Goal: Check status: Check status

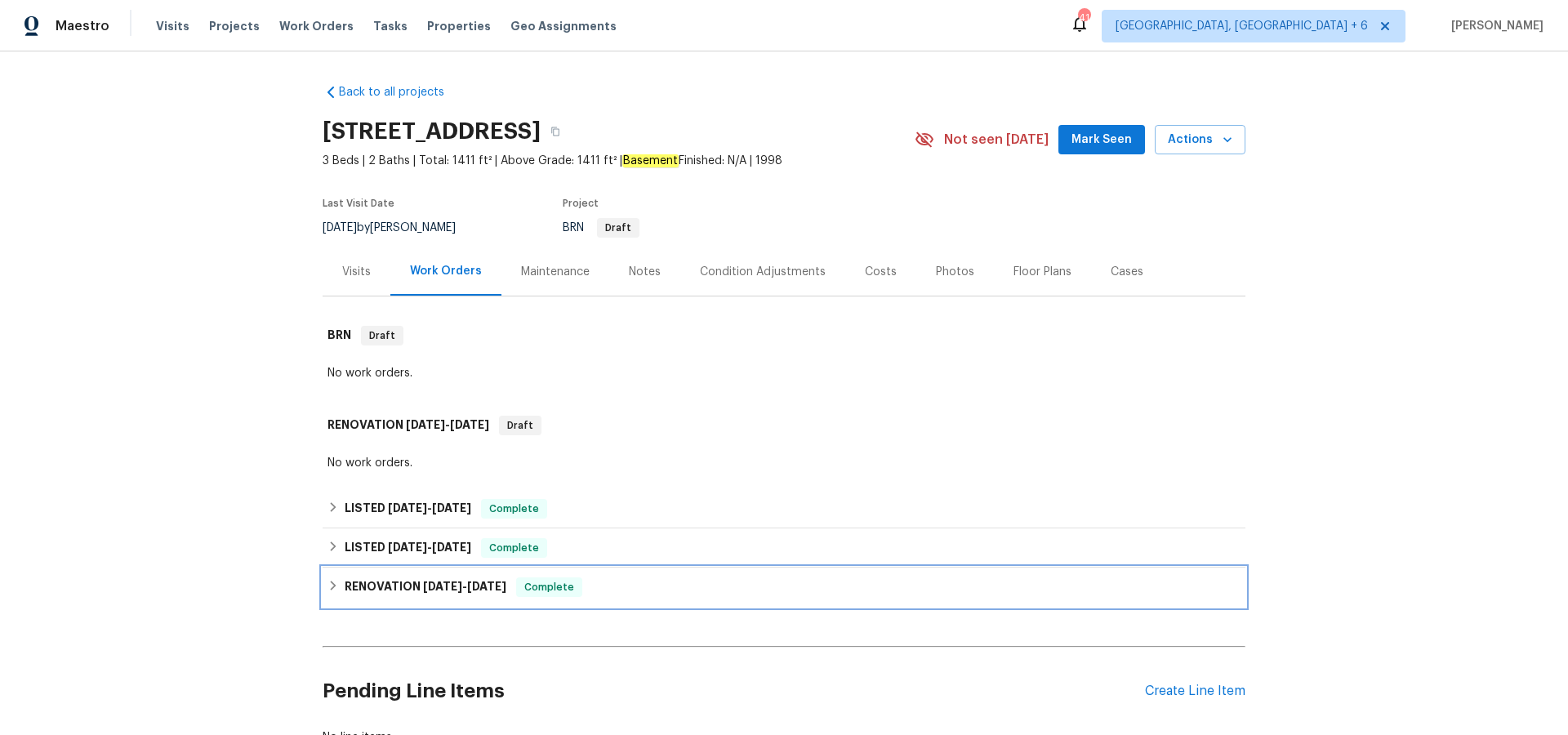
click at [434, 585] on span "[DATE]" at bounding box center [442, 587] width 39 height 11
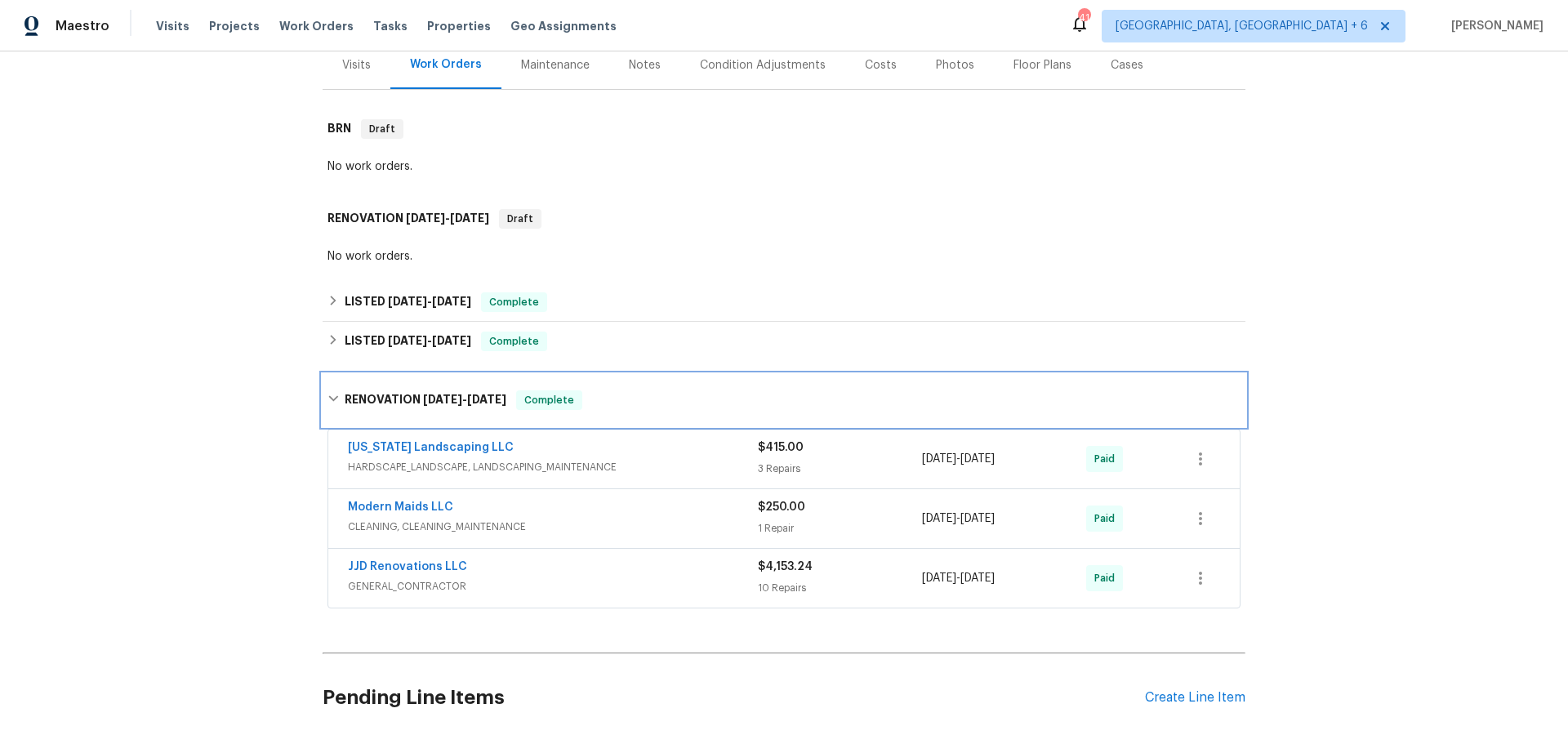
scroll to position [207, 0]
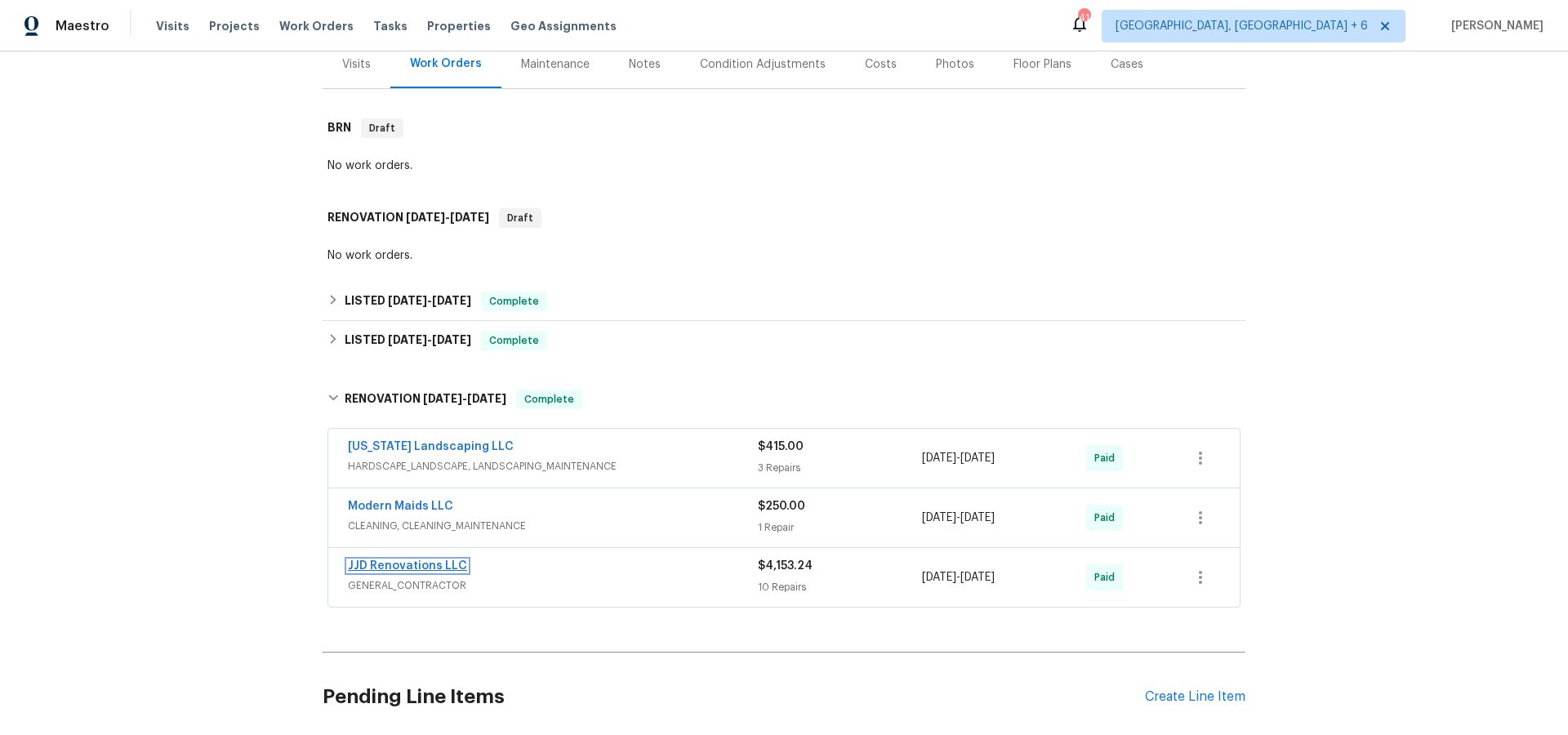
click at [449, 564] on link "JJD Renovations LLC" at bounding box center [408, 566] width 119 height 11
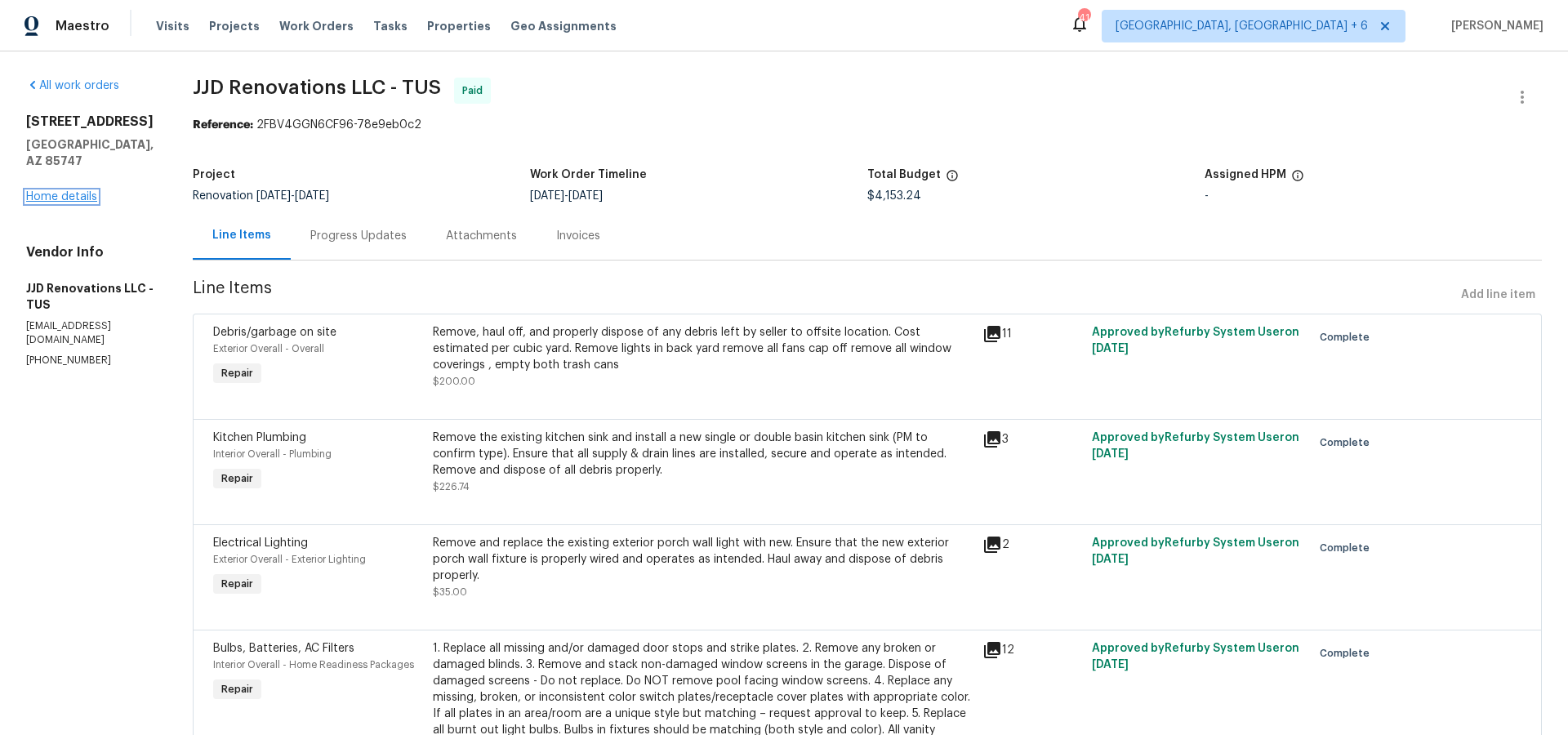
click at [89, 191] on link "Home details" at bounding box center [62, 197] width 71 height 11
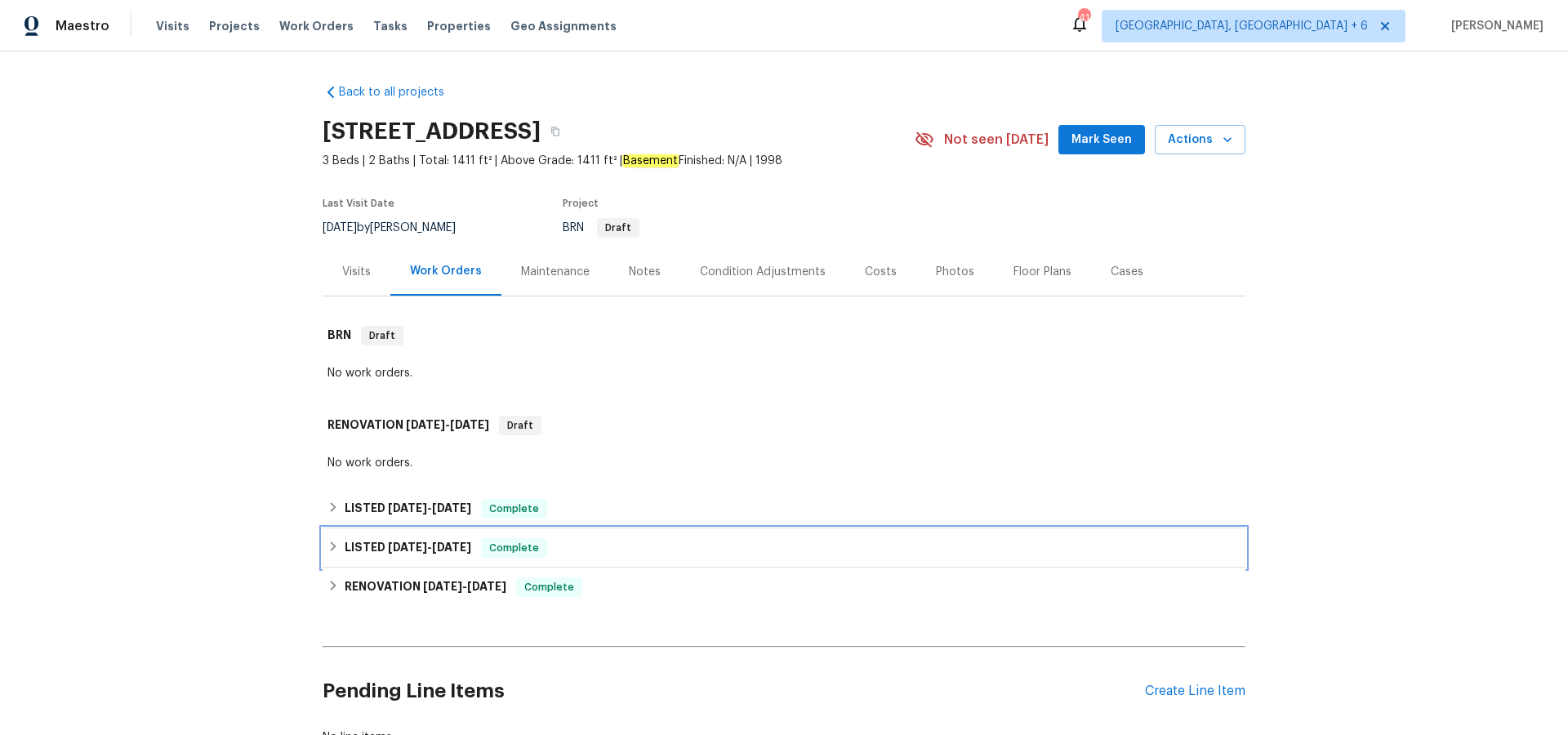
click at [423, 546] on span "[DATE]" at bounding box center [408, 547] width 39 height 11
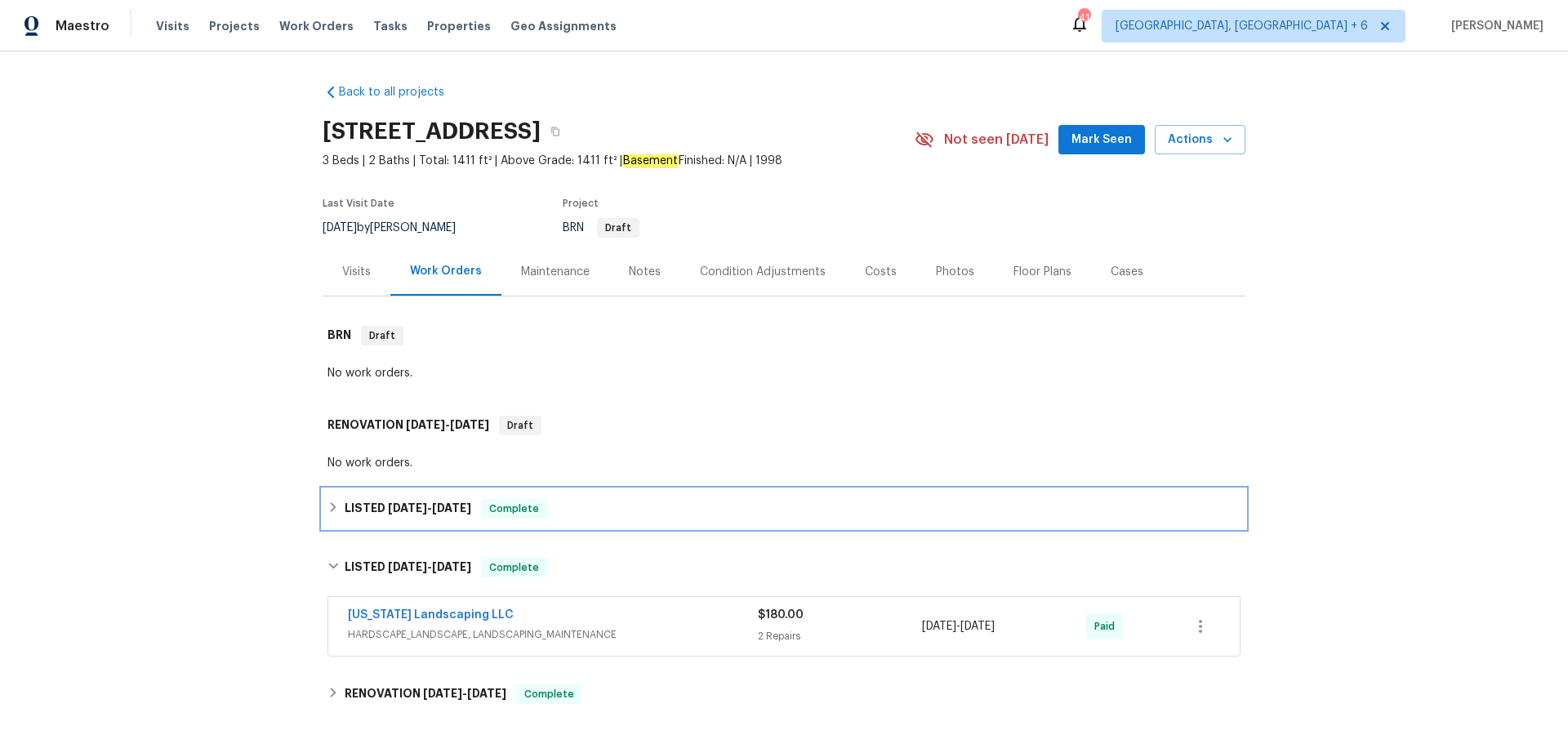
click at [421, 506] on span "[DATE] - [DATE]" at bounding box center [429, 508] width 83 height 11
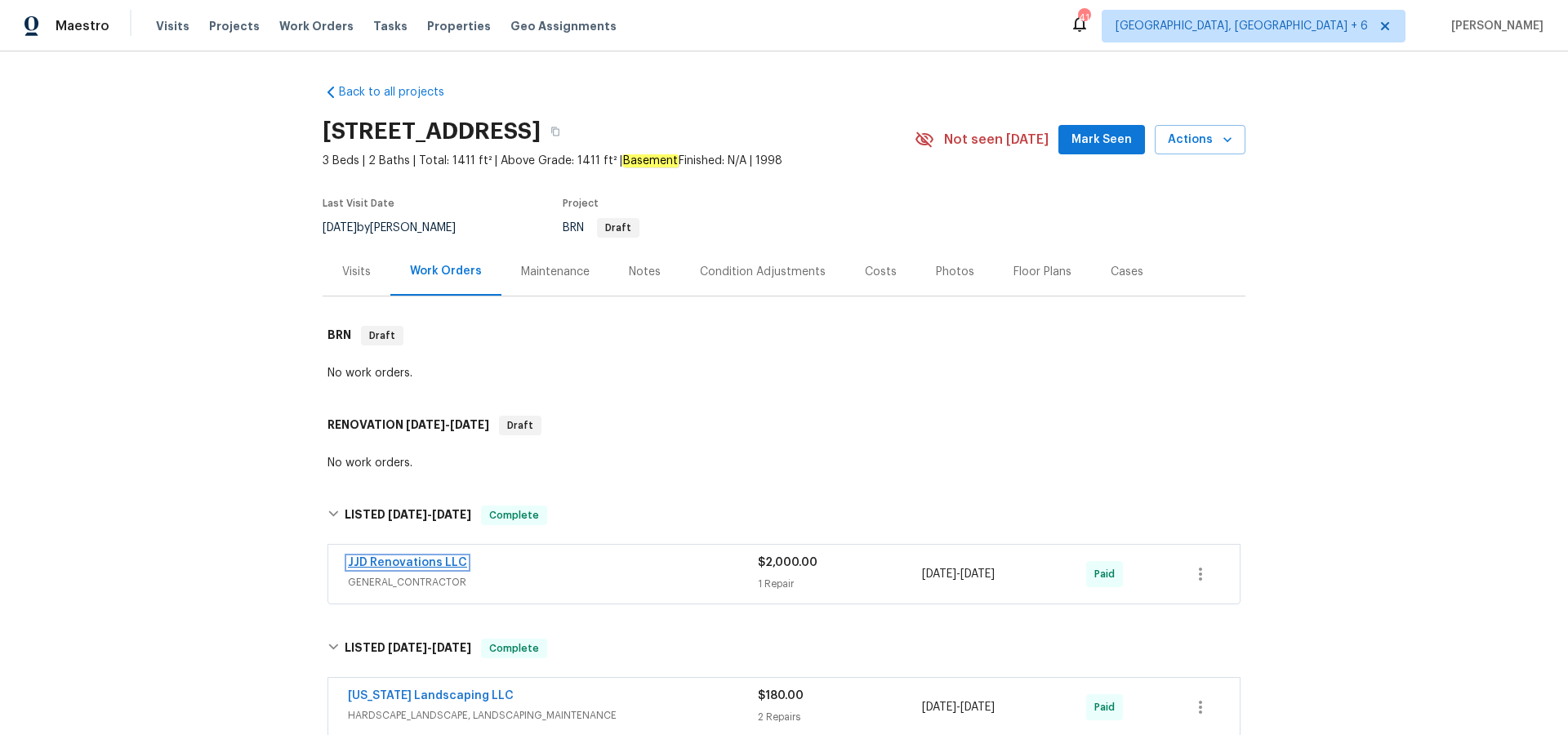
click at [421, 566] on link "JJD Renovations LLC" at bounding box center [408, 563] width 119 height 11
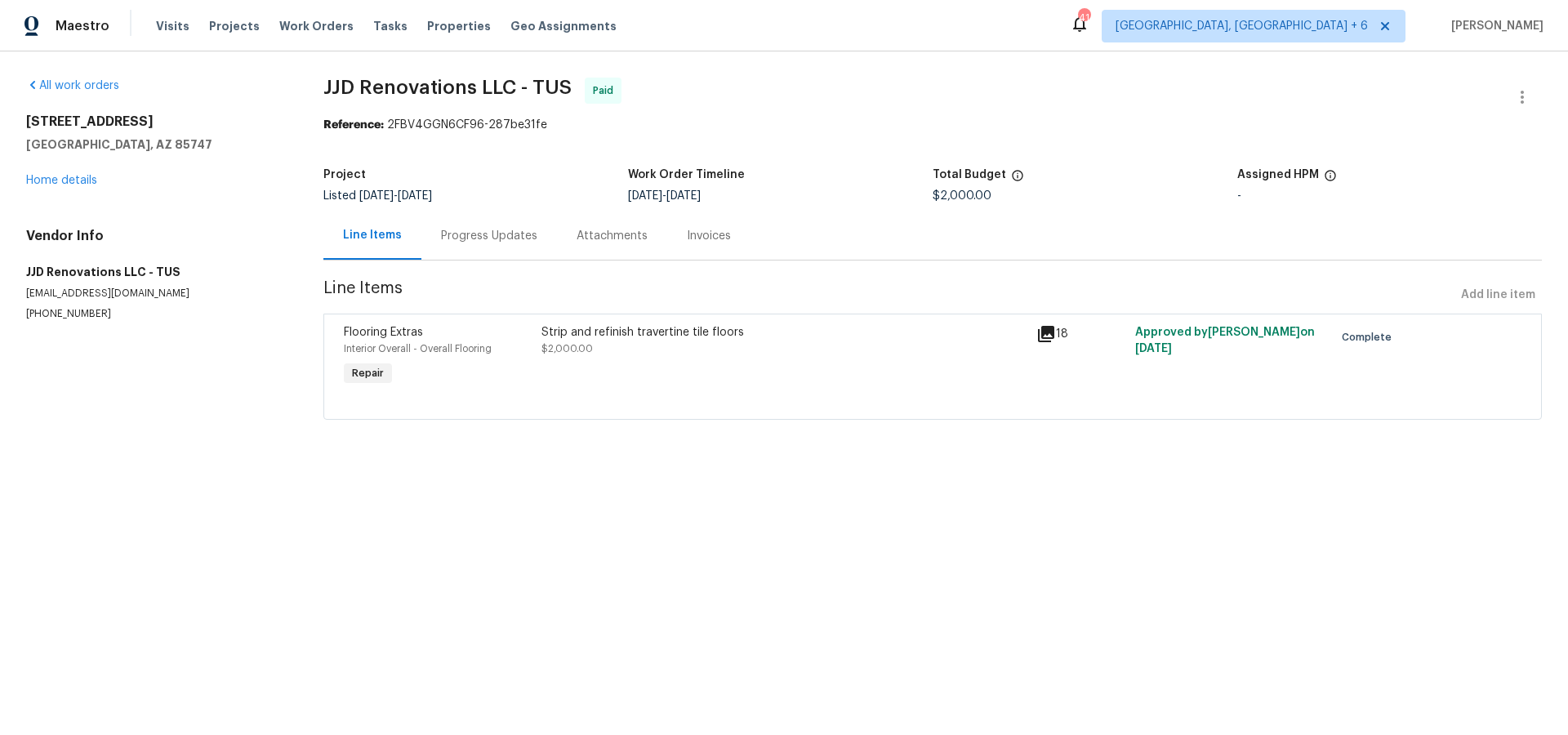
click at [1047, 338] on icon at bounding box center [1045, 333] width 16 height 16
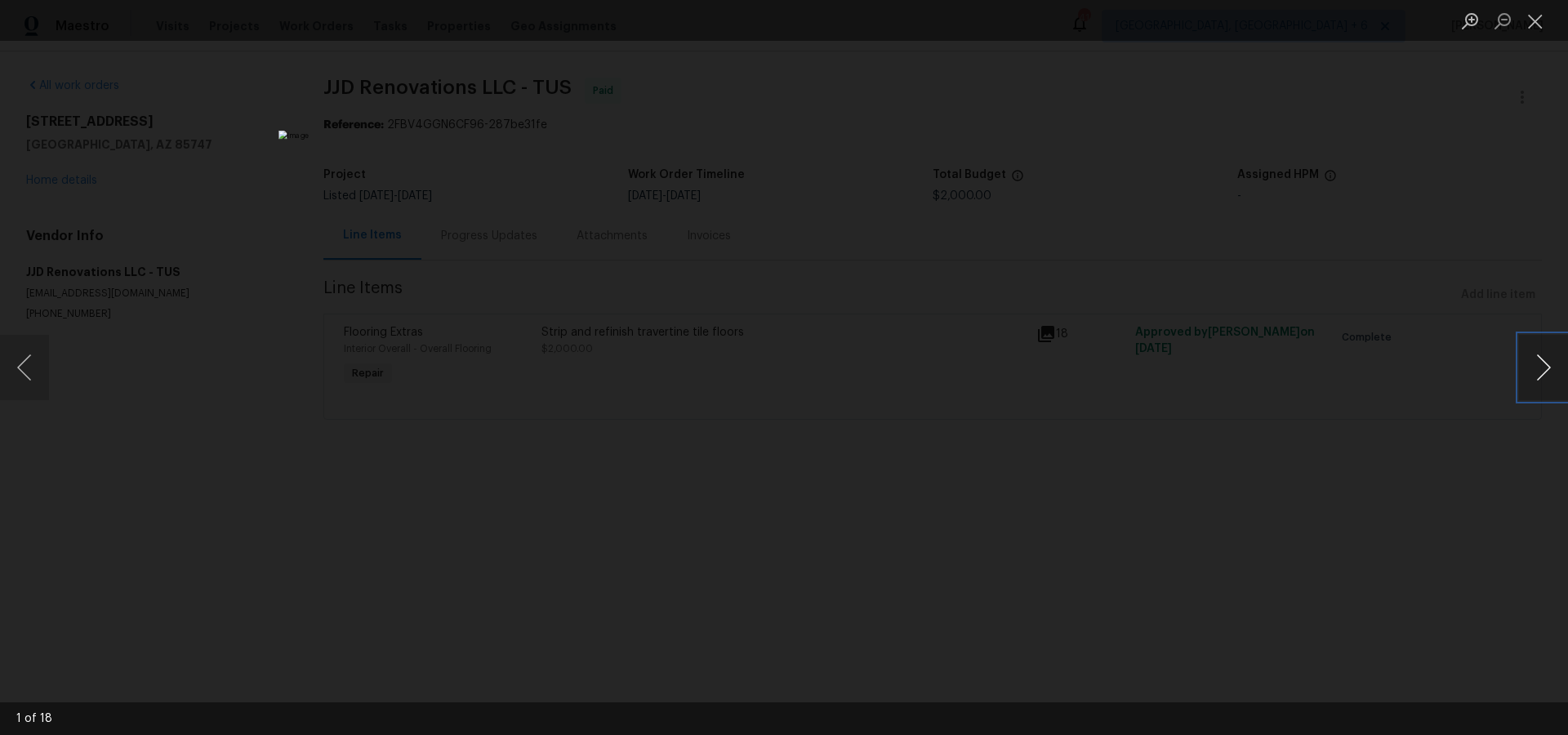
click at [1549, 371] on button "Next image" at bounding box center [1543, 368] width 49 height 65
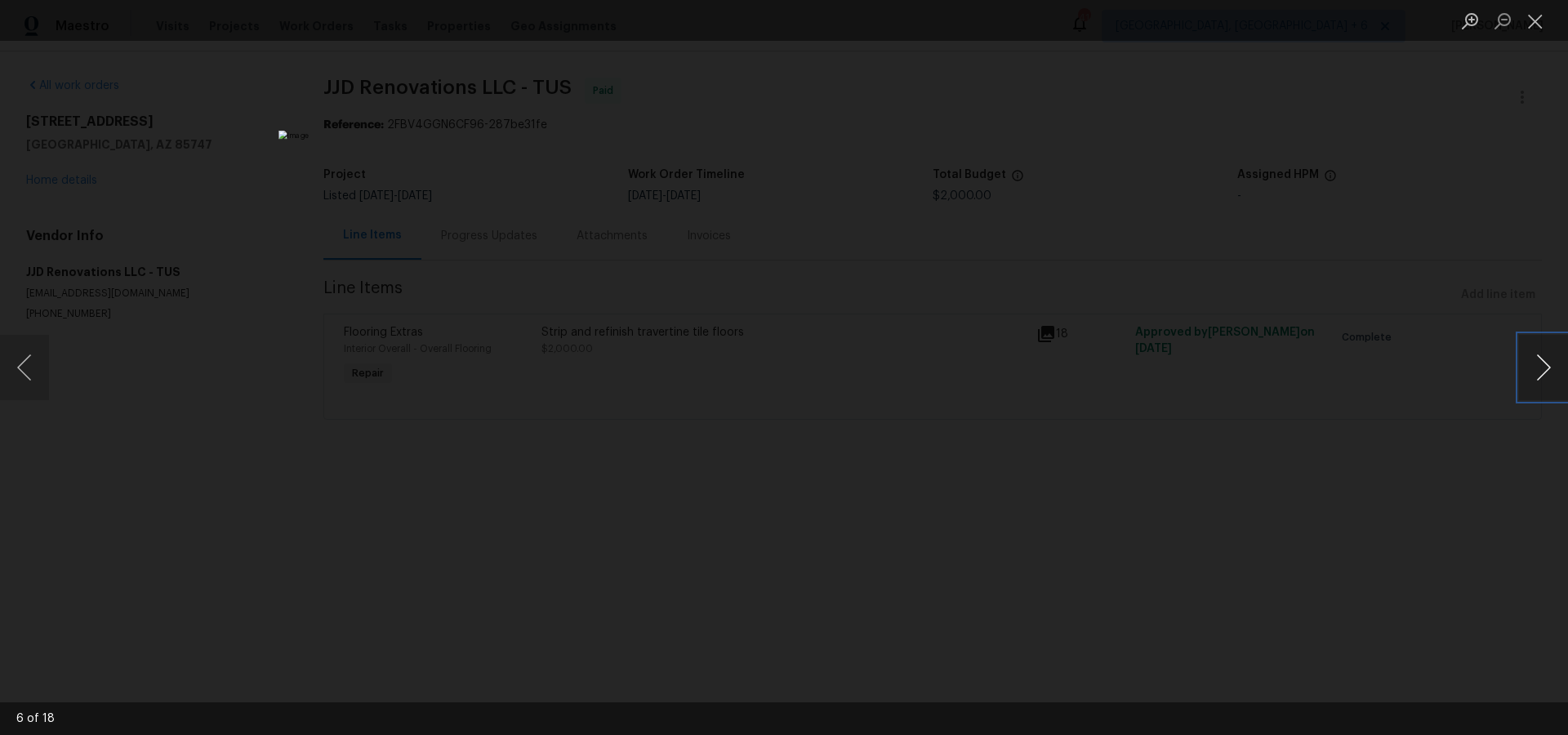
click at [1549, 371] on button "Next image" at bounding box center [1543, 368] width 49 height 65
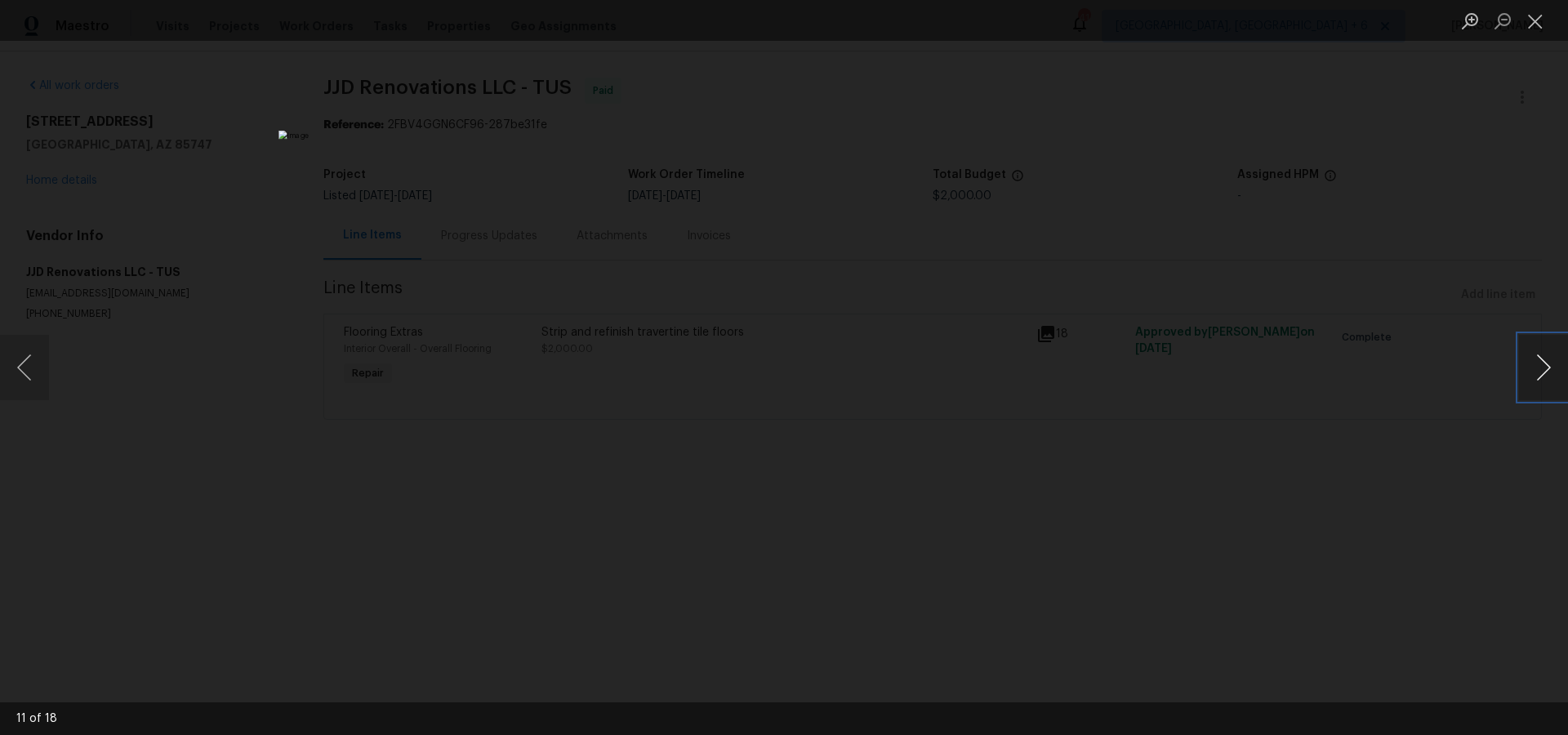
click at [1549, 371] on button "Next image" at bounding box center [1543, 368] width 49 height 65
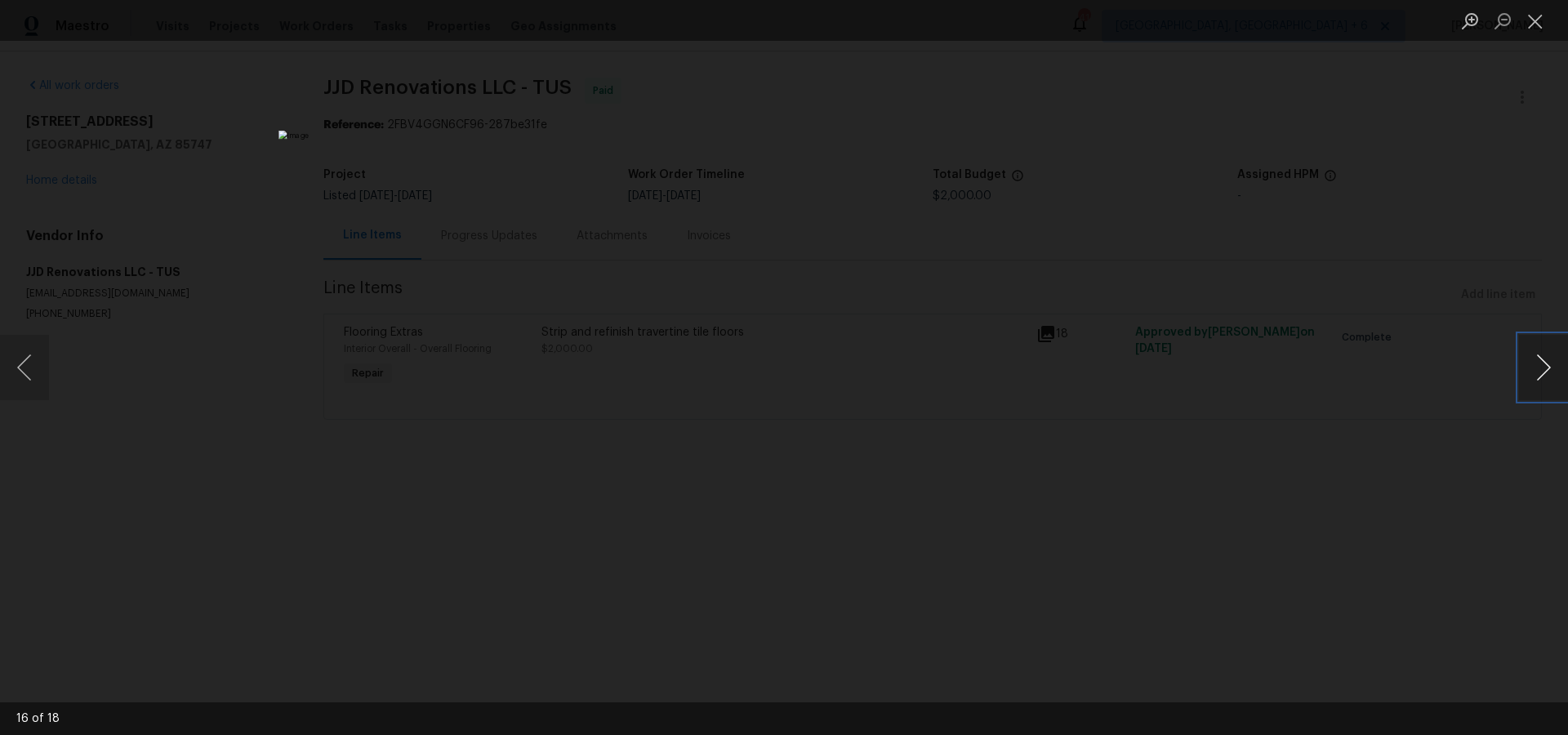
click at [1549, 371] on button "Next image" at bounding box center [1543, 368] width 49 height 65
click at [1529, 13] on button "Close lightbox" at bounding box center [1534, 21] width 33 height 29
